Goal: Navigation & Orientation: Find specific page/section

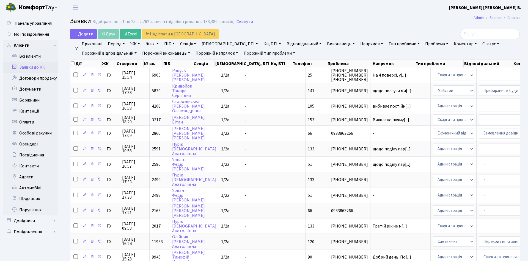
select select "25"
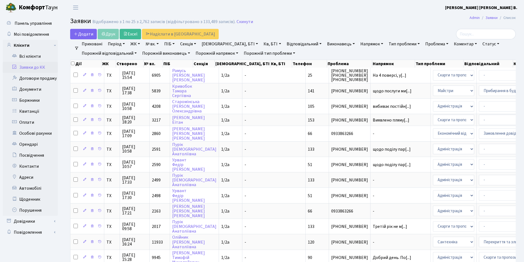
click at [36, 65] on link "Заявки до КК" at bounding box center [30, 67] width 55 height 11
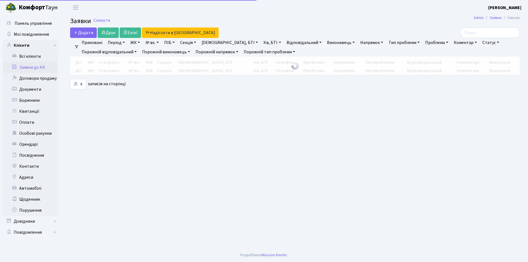
select select "25"
